Goal: Find specific page/section: Find specific page/section

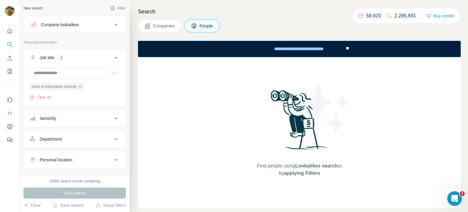
scroll to position [120, 0]
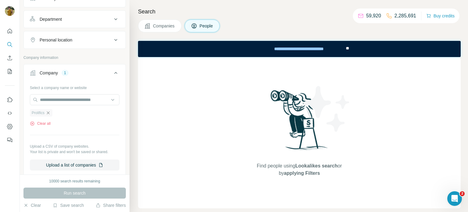
click at [49, 112] on icon "button" at bounding box center [48, 112] width 3 height 3
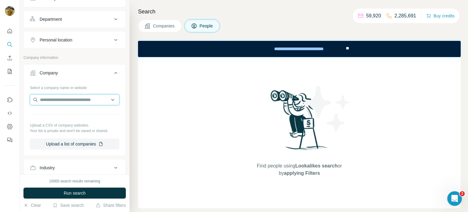
click at [47, 100] on input "text" at bounding box center [75, 99] width 90 height 11
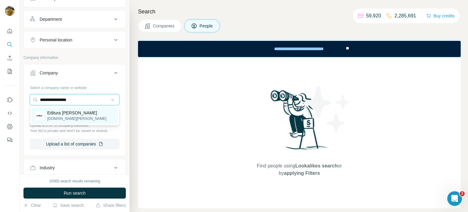
type input "**********"
click at [70, 116] on p "[DOMAIN_NAME][PERSON_NAME]" at bounding box center [76, 118] width 59 height 5
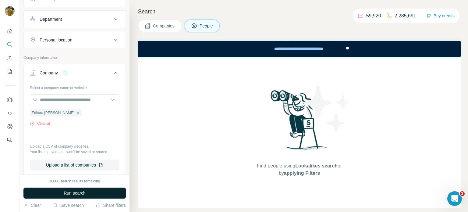
click at [65, 192] on span "Run search" at bounding box center [75, 193] width 22 height 6
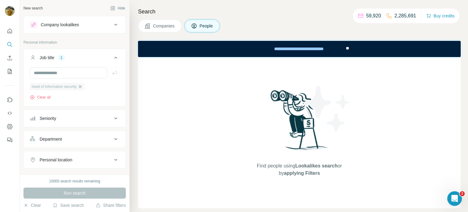
click at [82, 88] on icon "button" at bounding box center [80, 86] width 5 height 5
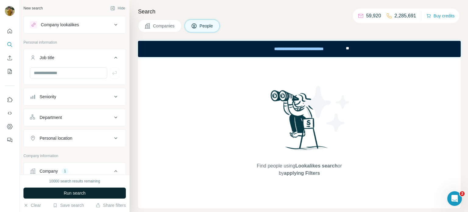
click at [72, 195] on span "Run search" at bounding box center [75, 193] width 22 height 6
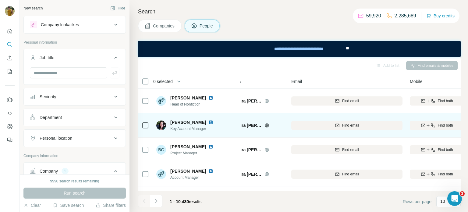
scroll to position [0, 23]
